Goal: Information Seeking & Learning: Learn about a topic

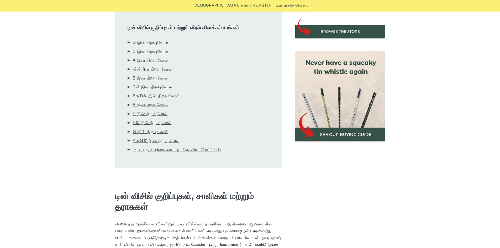
scroll to position [171, 0]
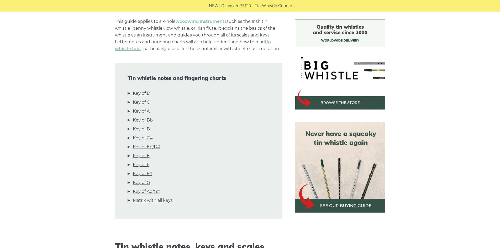
scroll to position [131, 0]
click at [148, 95] on link "Key of D" at bounding box center [141, 93] width 17 height 7
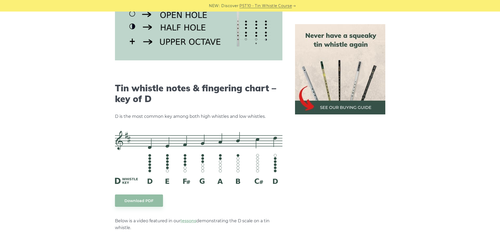
scroll to position [819, 0]
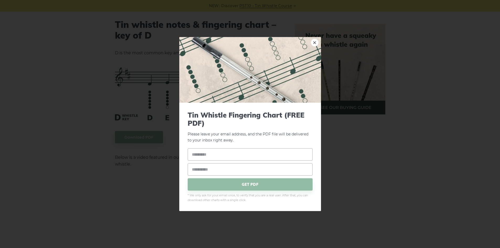
click at [403, 73] on div "× Tin Whistle Fingering Chart (FREE PDF) Please leave your email address, and t…" at bounding box center [250, 124] width 500 height 248
click at [314, 43] on link "×" at bounding box center [315, 43] width 8 height 8
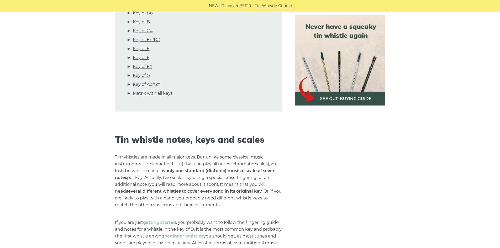
scroll to position [188, 0]
